Goal: Task Accomplishment & Management: Manage account settings

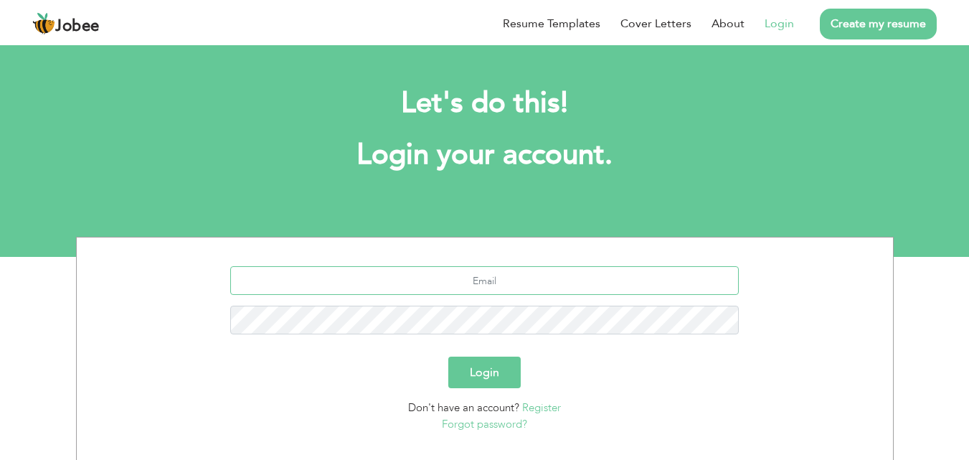
click at [404, 277] on input "text" at bounding box center [484, 280] width 508 height 29
click at [408, 275] on input "az" at bounding box center [484, 280] width 508 height 29
click at [518, 263] on section "haraz Login Don't have an account? Register Forgot password?" at bounding box center [484, 345] width 794 height 217
click at [509, 277] on input "haraz" at bounding box center [484, 280] width 508 height 29
click at [448, 356] on button "Login" at bounding box center [484, 372] width 72 height 32
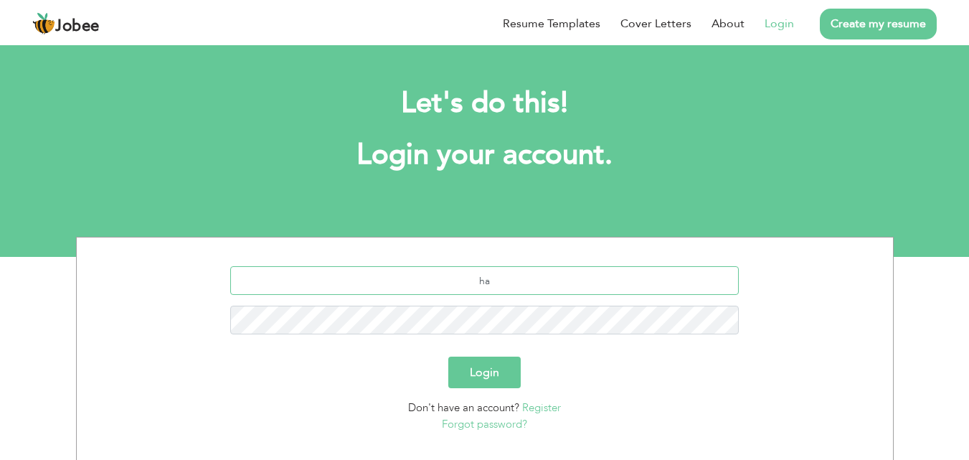
type input "h"
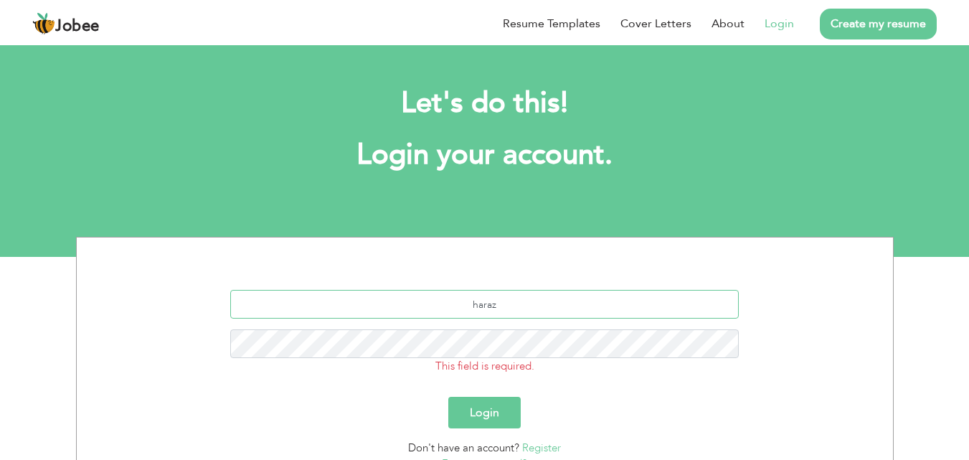
click at [505, 304] on input "haraz" at bounding box center [484, 304] width 508 height 29
type input "h"
type input "azharabbas8442@gmail.com"
click at [448, 397] on button "Login" at bounding box center [484, 413] width 72 height 32
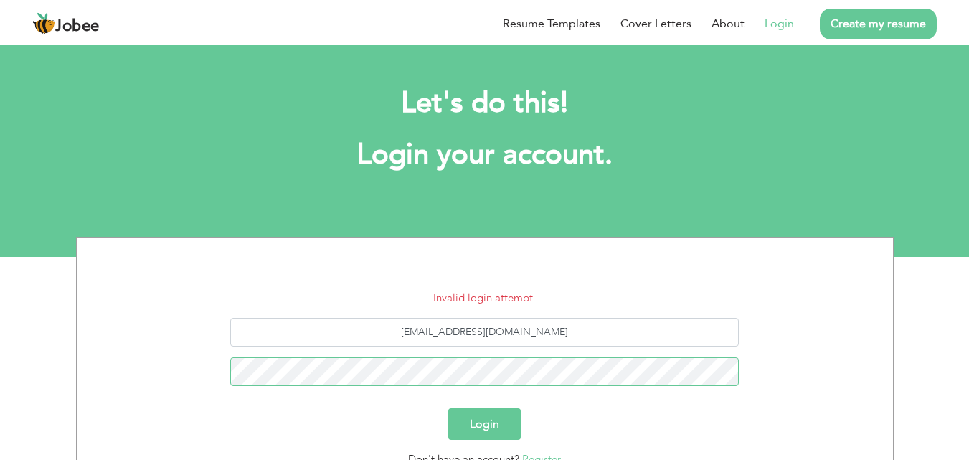
click at [448, 408] on button "Login" at bounding box center [484, 424] width 72 height 32
click at [828, 213] on section "Let's do this! Login your account. Invalid login attempt. azharabbas8442@gmail.…" at bounding box center [484, 149] width 969 height 215
click at [642, 118] on h2 "Let's do this!" at bounding box center [485, 103] width 774 height 37
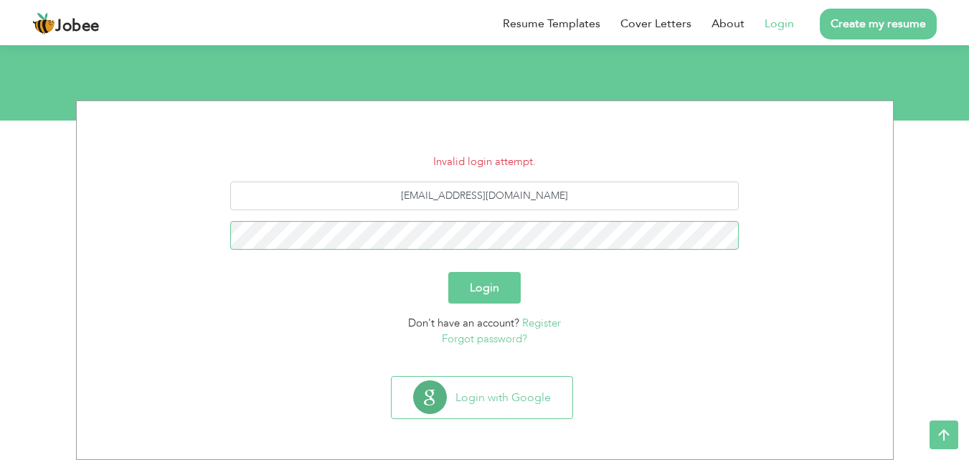
click at [448, 272] on button "Login" at bounding box center [484, 288] width 72 height 32
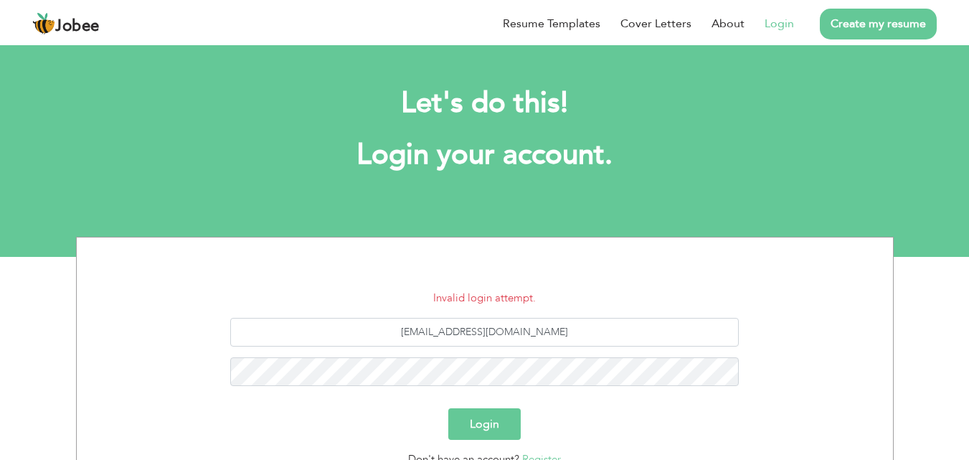
click at [166, 324] on div "[EMAIL_ADDRESS][DOMAIN_NAME]" at bounding box center [484, 357] width 794 height 79
click at [448, 408] on button "Login" at bounding box center [484, 424] width 72 height 32
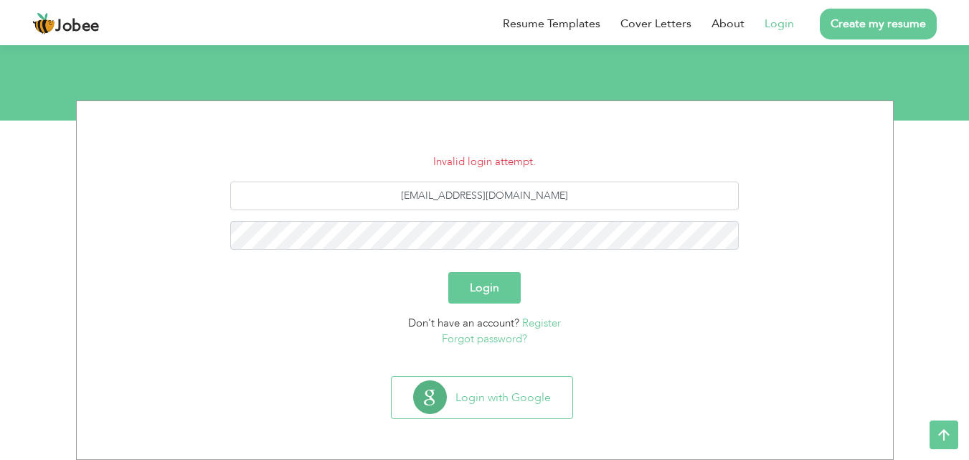
click at [484, 340] on link "Forgot password?" at bounding box center [484, 338] width 85 height 14
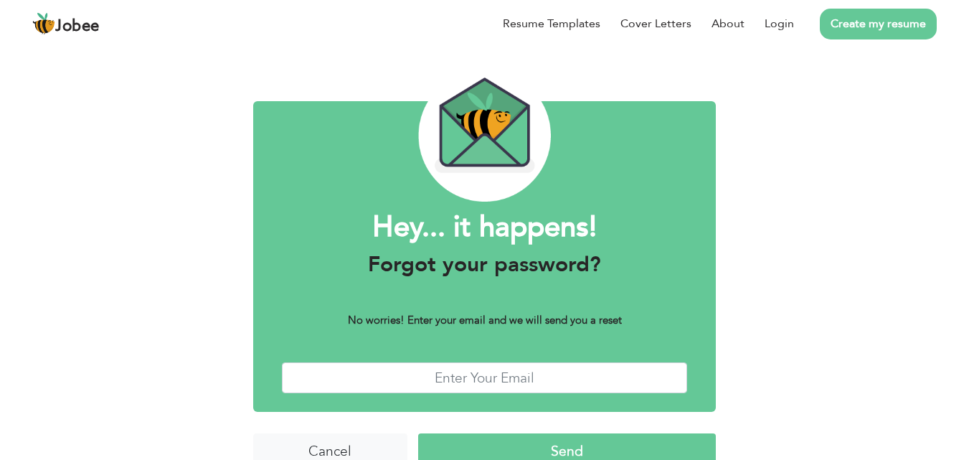
scroll to position [57, 0]
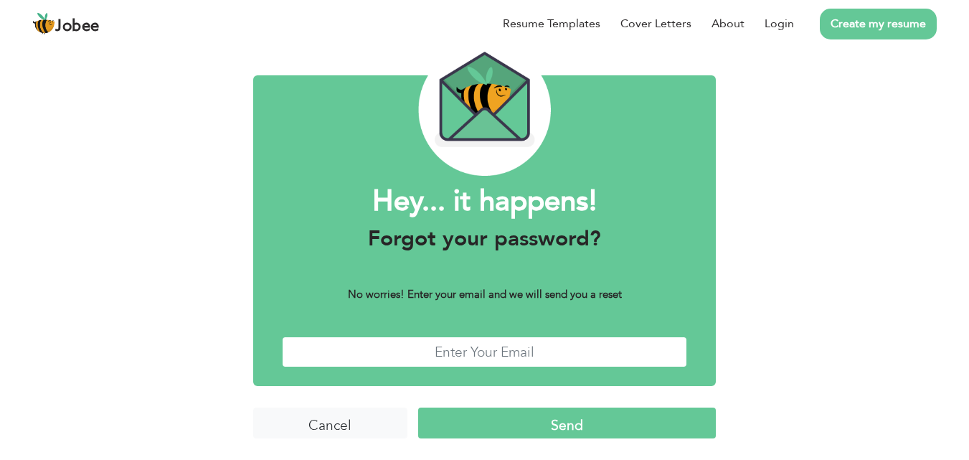
click at [367, 348] on input "text" at bounding box center [485, 351] width 406 height 31
type input "azharabbas8442@gmail.com"
click at [527, 422] on input "Send" at bounding box center [567, 422] width 298 height 31
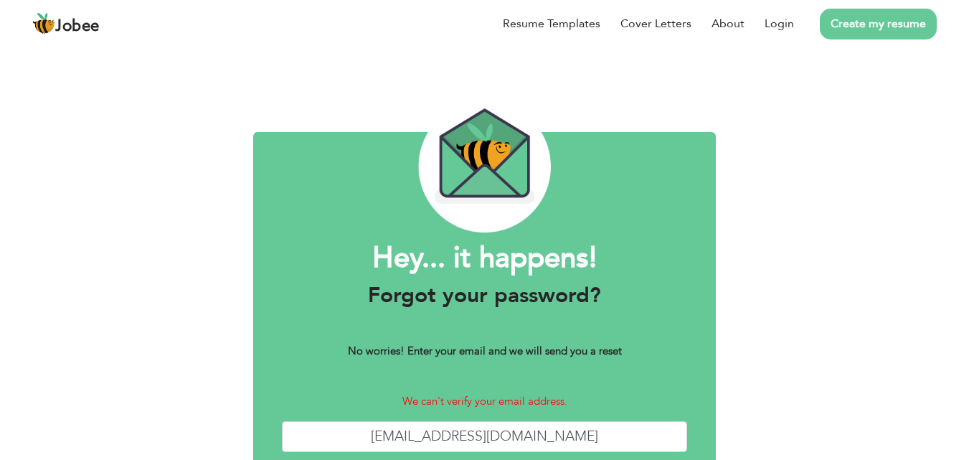
scroll to position [85, 0]
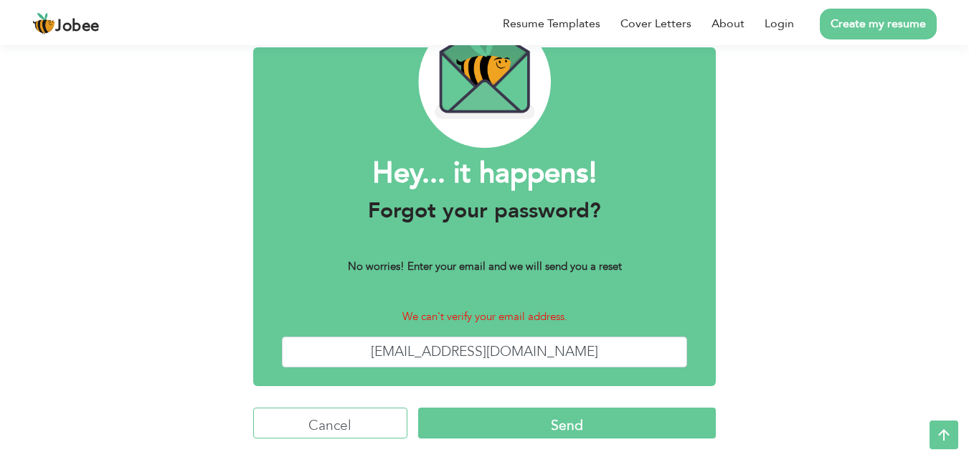
click at [327, 422] on input "Cancel" at bounding box center [330, 422] width 154 height 31
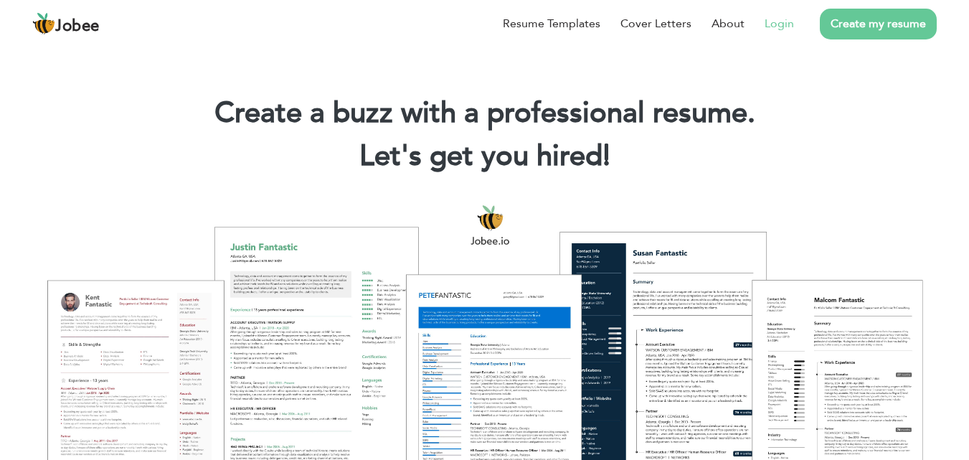
click at [784, 22] on link "Login" at bounding box center [778, 23] width 29 height 17
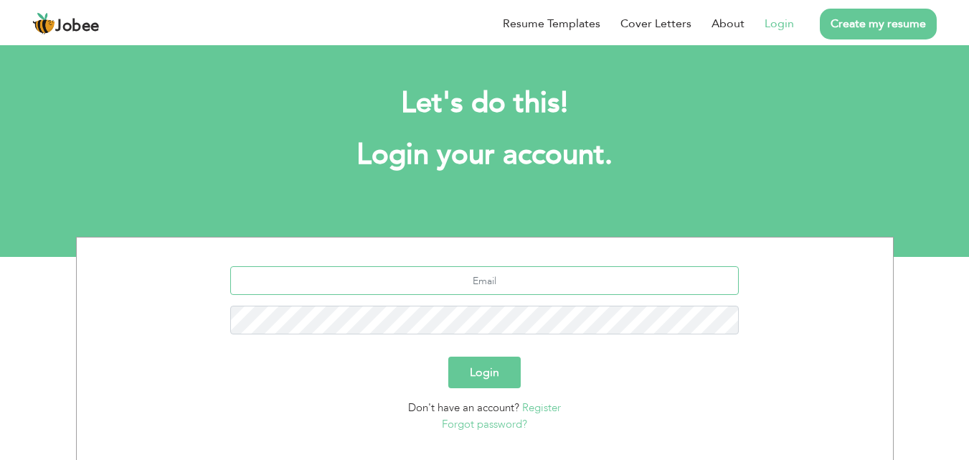
click at [539, 280] on input "text" at bounding box center [484, 280] width 508 height 29
type input "azharabbas8442@gmail.com"
click at [448, 356] on button "Login" at bounding box center [484, 372] width 72 height 32
